Goal: Task Accomplishment & Management: Use online tool/utility

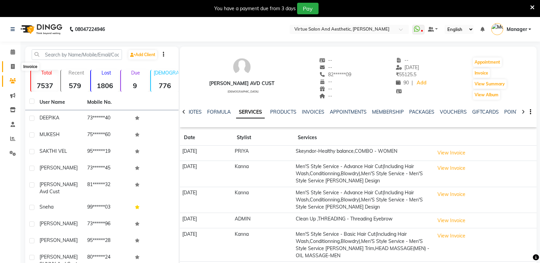
click at [13, 69] on icon at bounding box center [13, 66] width 4 height 5
select select "service"
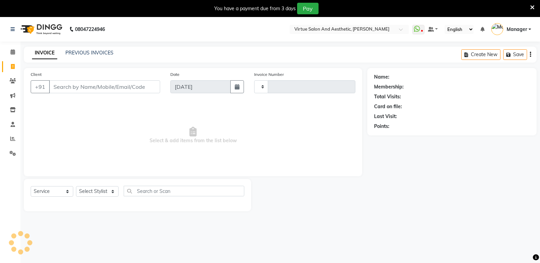
type input "1044"
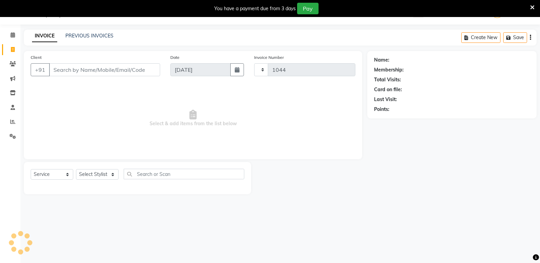
select select "4611"
click at [69, 72] on input "Client" at bounding box center [104, 69] width 111 height 13
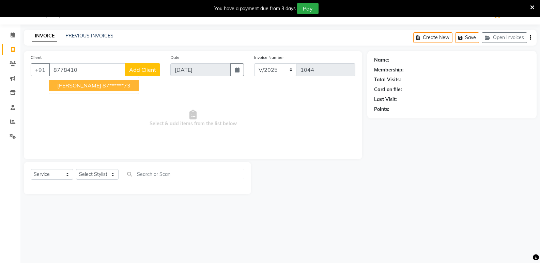
click at [80, 89] on button "SOWMIYA 87******73" at bounding box center [94, 85] width 90 height 11
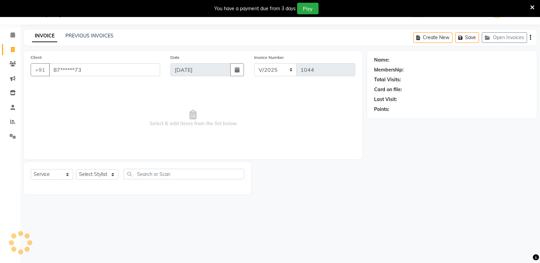
type input "87******73"
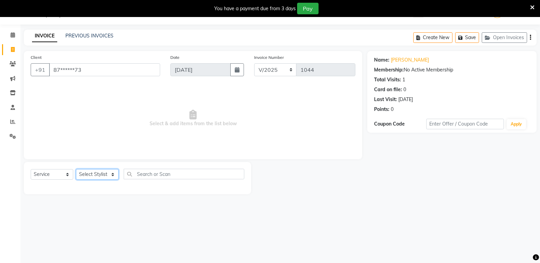
click at [95, 172] on select "Select Stylist ADMIN Akhila Ashwini CATHELIN DIVYA Inba Kanna Mahesh Manager MO…" at bounding box center [97, 174] width 43 height 11
select select "41933"
click at [76, 169] on select "Select Stylist ADMIN Akhila Ashwini CATHELIN DIVYA Inba Kanna Mahesh Manager MO…" at bounding box center [97, 174] width 43 height 11
click at [145, 173] on input "text" at bounding box center [184, 174] width 121 height 11
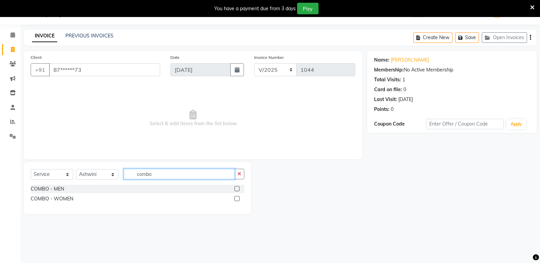
type input "combo"
click at [237, 200] on label at bounding box center [236, 198] width 5 height 5
click at [237, 200] on input "checkbox" at bounding box center [236, 199] width 4 height 4
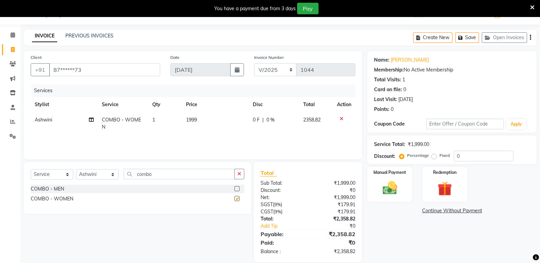
checkbox input "false"
click at [193, 119] on span "1999" at bounding box center [191, 120] width 11 height 6
select select "41933"
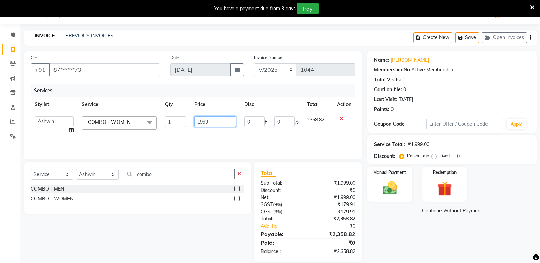
click at [215, 120] on input "1999" at bounding box center [215, 122] width 42 height 11
type input "1"
type input "3700"
click at [413, 247] on div "Name: Sowmiya Membership: No Active Membership Total Visits: 1 Card on file: 0 …" at bounding box center [454, 156] width 174 height 211
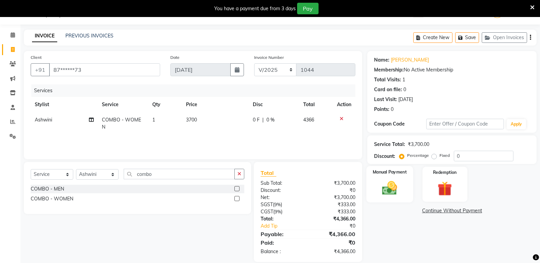
click at [397, 189] on img at bounding box center [390, 188] width 24 height 17
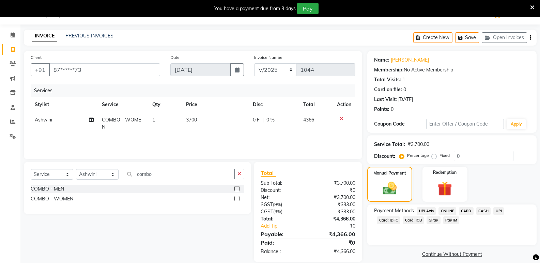
click at [450, 212] on span "ONLINE" at bounding box center [448, 212] width 18 height 8
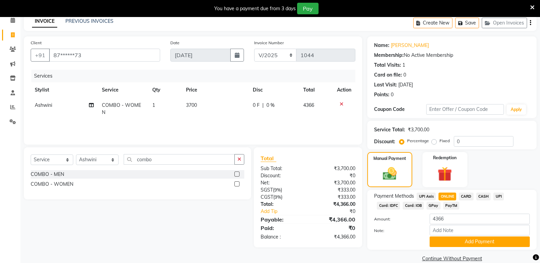
scroll to position [43, 0]
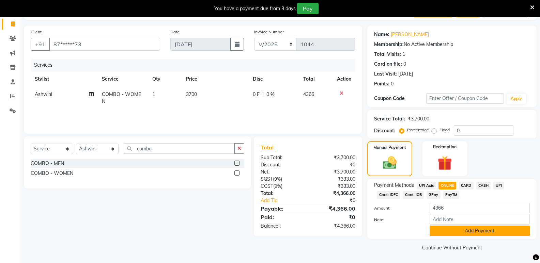
click at [453, 231] on button "Add Payment" at bounding box center [480, 231] width 100 height 11
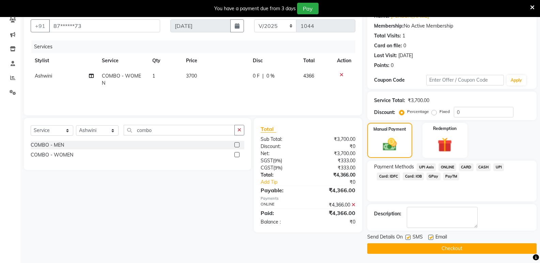
scroll to position [62, 0]
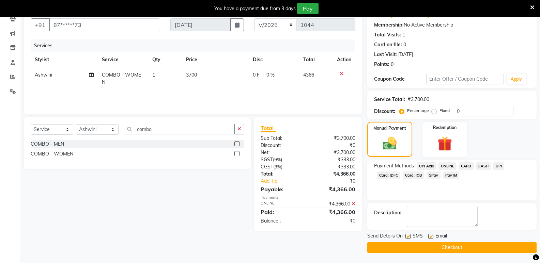
click at [453, 245] on button "Checkout" at bounding box center [451, 248] width 169 height 11
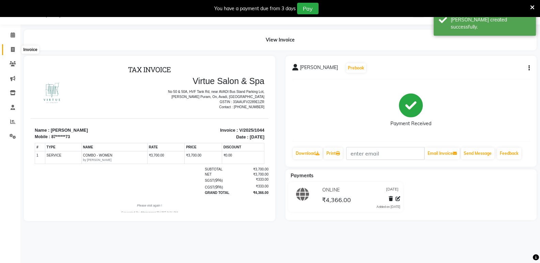
click at [14, 50] on icon at bounding box center [13, 49] width 4 height 5
select select "service"
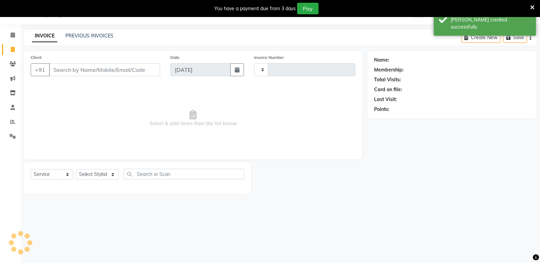
type input "1045"
select select "4611"
click at [70, 37] on link "PREVIOUS INVOICES" at bounding box center [89, 36] width 48 height 6
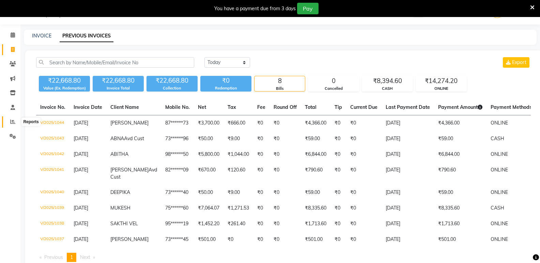
click at [15, 124] on icon at bounding box center [12, 121] width 5 height 5
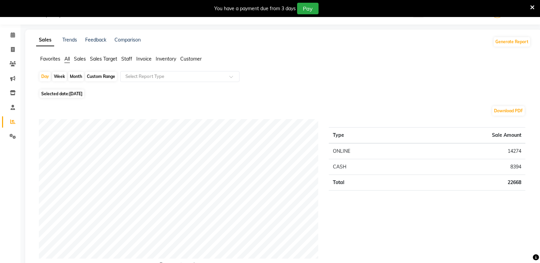
click at [128, 59] on span "Staff" at bounding box center [126, 59] width 11 height 6
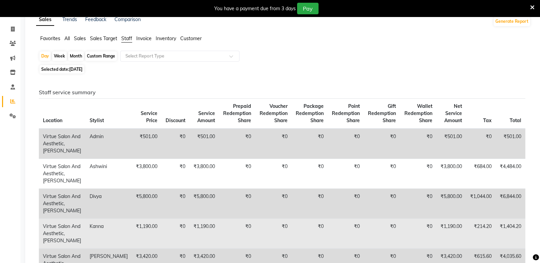
scroll to position [17, 0]
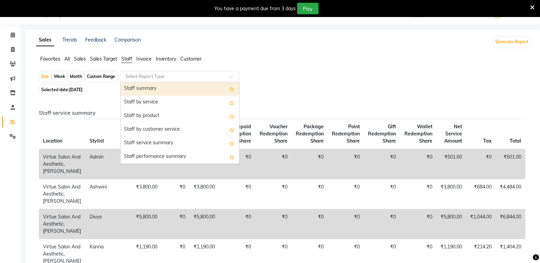
click at [140, 78] on input "text" at bounding box center [173, 76] width 98 height 7
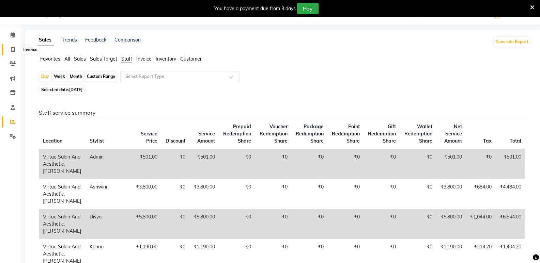
click at [16, 52] on span at bounding box center [13, 50] width 12 height 8
select select "service"
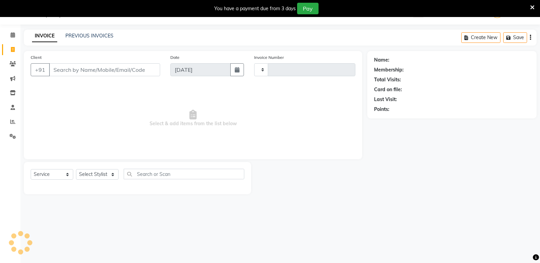
type input "1045"
select select "4611"
click at [80, 39] on div "PREVIOUS INVOICES" at bounding box center [89, 35] width 48 height 7
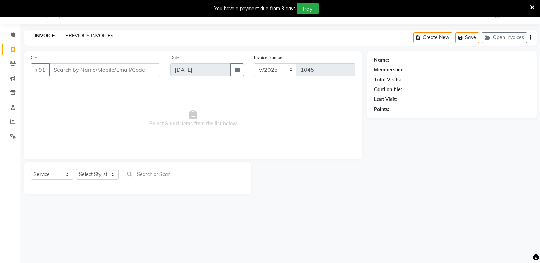
click at [80, 36] on link "PREVIOUS INVOICES" at bounding box center [89, 36] width 48 height 6
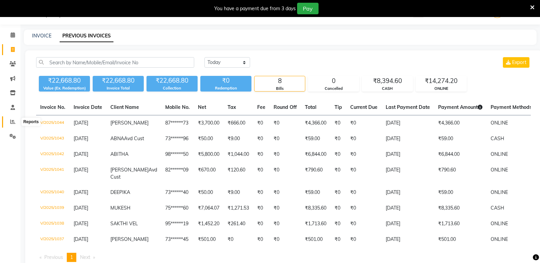
click at [11, 118] on span at bounding box center [13, 122] width 12 height 8
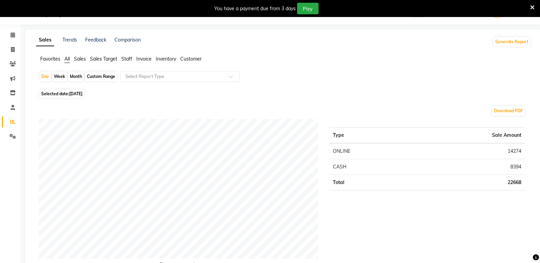
click at [129, 59] on span "Staff" at bounding box center [126, 59] width 11 height 6
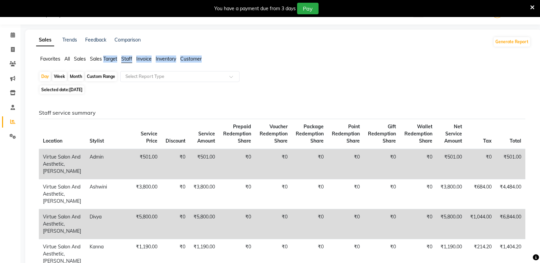
click at [129, 59] on span "Staff" at bounding box center [126, 59] width 11 height 6
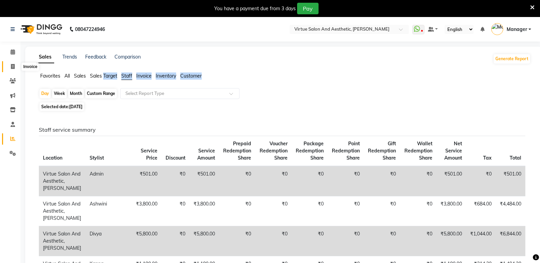
click at [13, 66] on icon at bounding box center [13, 66] width 4 height 5
select select "service"
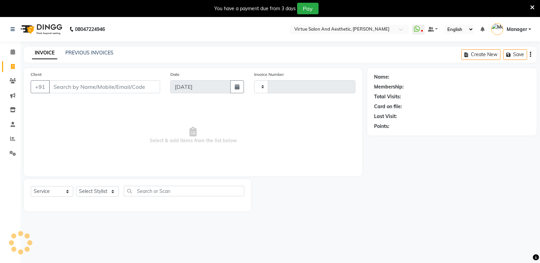
scroll to position [17, 0]
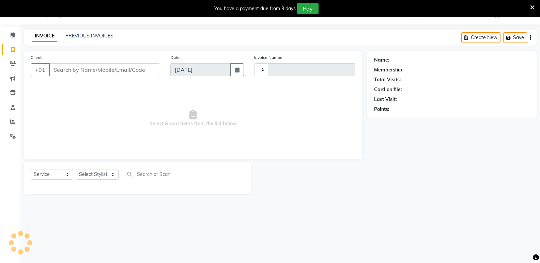
type input "1045"
select select "4611"
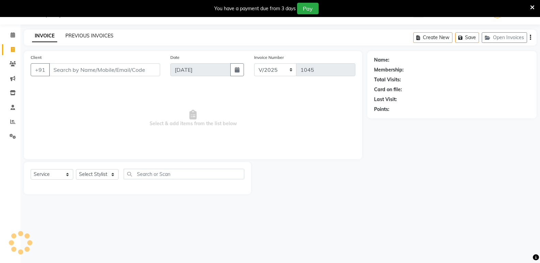
click at [82, 36] on link "PREVIOUS INVOICES" at bounding box center [89, 36] width 48 height 6
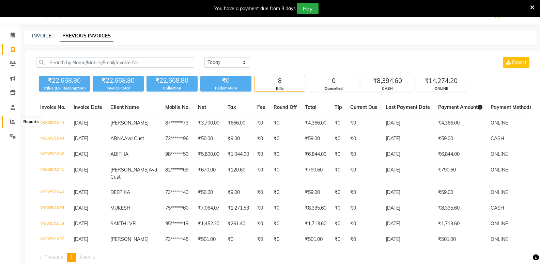
click at [8, 120] on span at bounding box center [13, 122] width 12 height 8
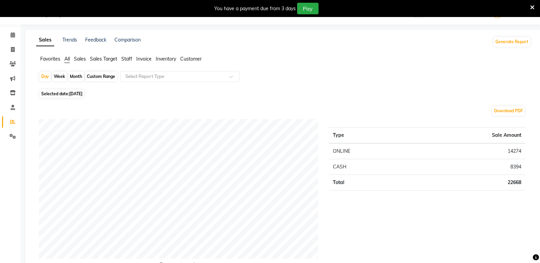
click at [125, 60] on span "Staff" at bounding box center [126, 59] width 11 height 6
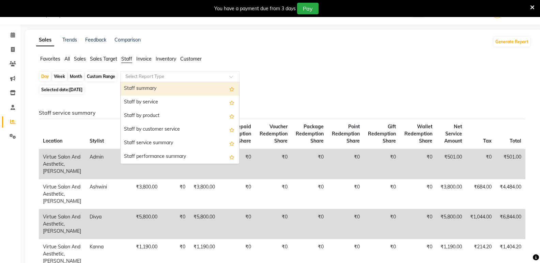
click at [143, 81] on div "Select Report Type" at bounding box center [179, 76] width 119 height 11
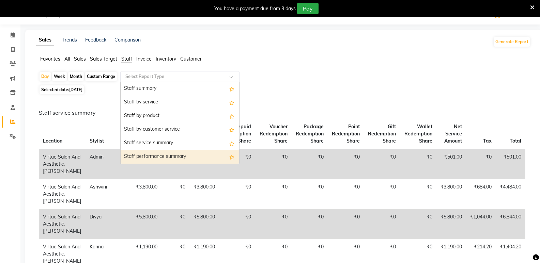
click at [151, 158] on div "Staff performance summary" at bounding box center [180, 157] width 119 height 14
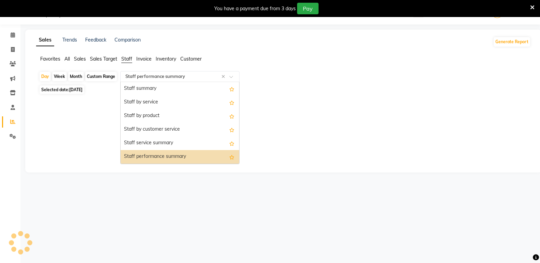
click at [185, 74] on input "text" at bounding box center [173, 76] width 98 height 7
click at [162, 144] on div "Staff service summary" at bounding box center [180, 144] width 119 height 14
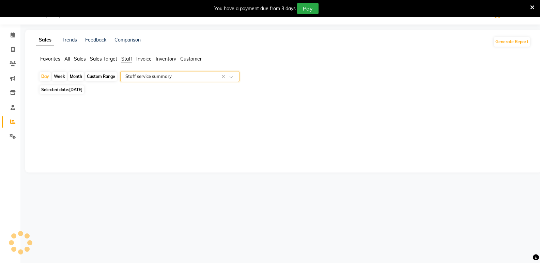
select select "full_report"
select select "csv"
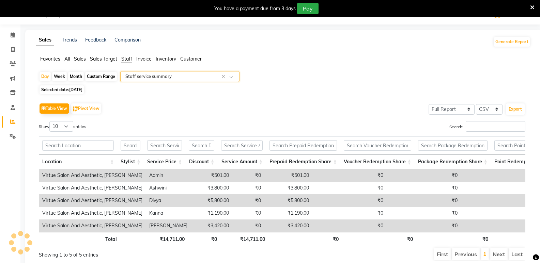
click at [167, 77] on input "text" at bounding box center [173, 76] width 98 height 7
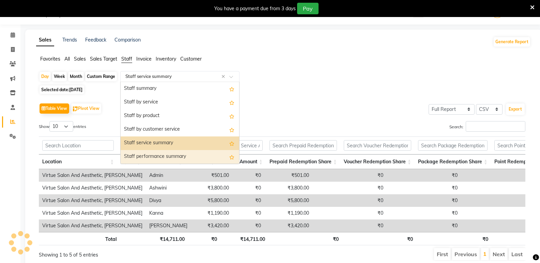
click at [147, 159] on div "Staff performance summary" at bounding box center [180, 157] width 119 height 14
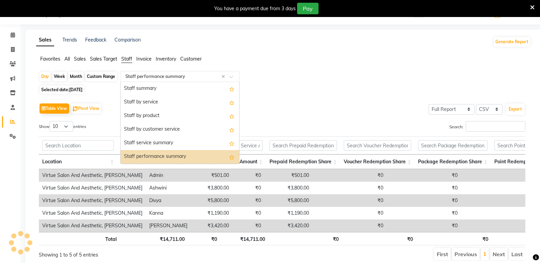
click at [174, 78] on input "text" at bounding box center [173, 76] width 98 height 7
click at [149, 155] on div "Staff performance summary" at bounding box center [180, 157] width 119 height 14
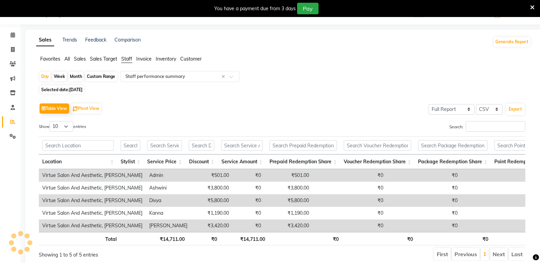
click at [149, 155] on th "Service Price" at bounding box center [165, 162] width 42 height 15
click at [174, 76] on input "text" at bounding box center [173, 76] width 98 height 7
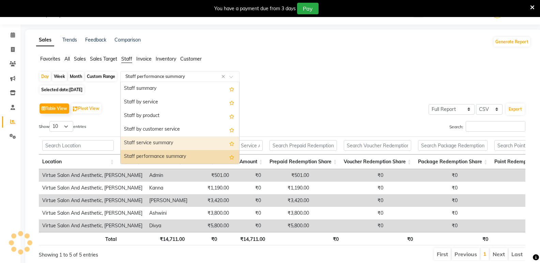
click at [157, 145] on div "Staff service summary" at bounding box center [180, 144] width 119 height 14
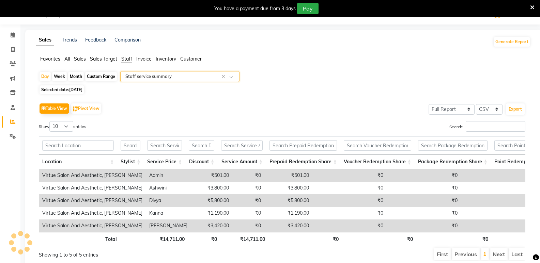
click at [179, 81] on div "Select Report Type × Staff service summary ×" at bounding box center [179, 76] width 119 height 11
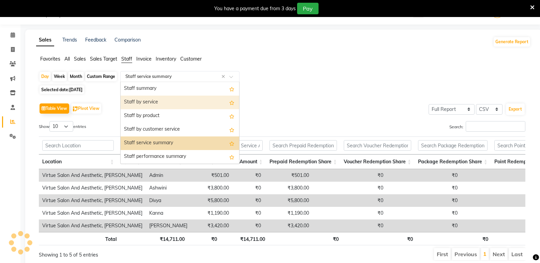
click at [167, 104] on div "Staff by service" at bounding box center [180, 103] width 119 height 14
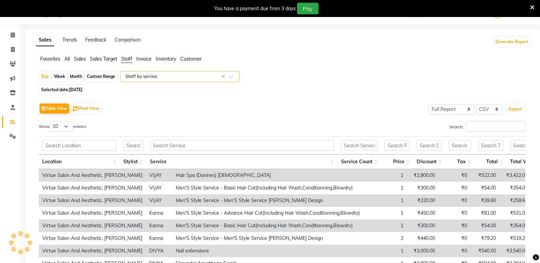
click at [163, 82] on div "Day Week Month Custom Range Select Report Type × Staff by service ×" at bounding box center [283, 77] width 489 height 12
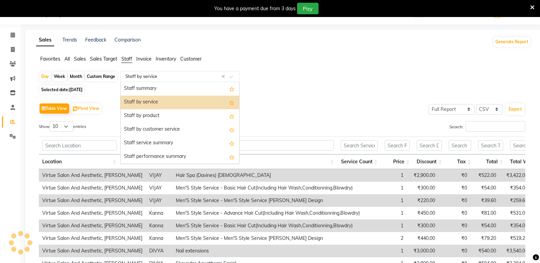
click at [165, 80] on div "Select Report Type × Staff by service ×" at bounding box center [179, 76] width 119 height 11
click at [160, 91] on div "Staff summary" at bounding box center [180, 89] width 119 height 14
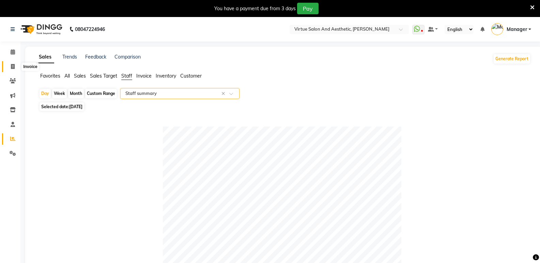
click at [11, 69] on span at bounding box center [13, 67] width 12 height 8
select select "service"
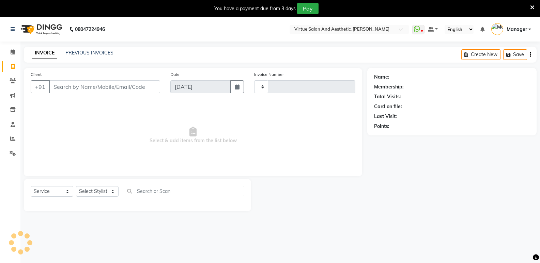
scroll to position [17, 0]
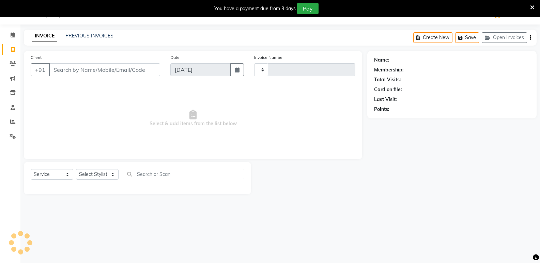
type input "1045"
select select "4611"
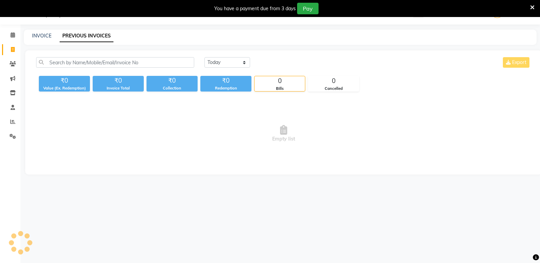
scroll to position [17, 0]
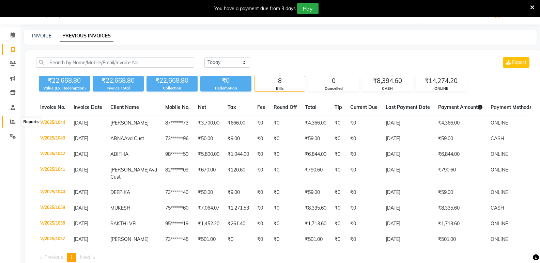
click at [16, 124] on span at bounding box center [13, 122] width 12 height 8
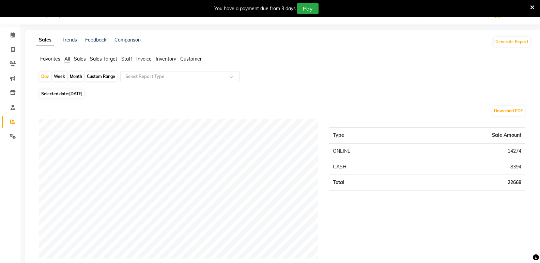
click at [79, 59] on span "Sales" at bounding box center [80, 59] width 12 height 6
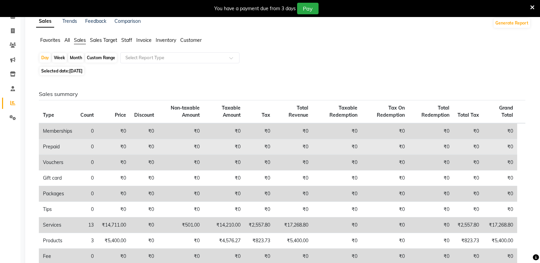
scroll to position [51, 0]
